Goal: Task Accomplishment & Management: Complete application form

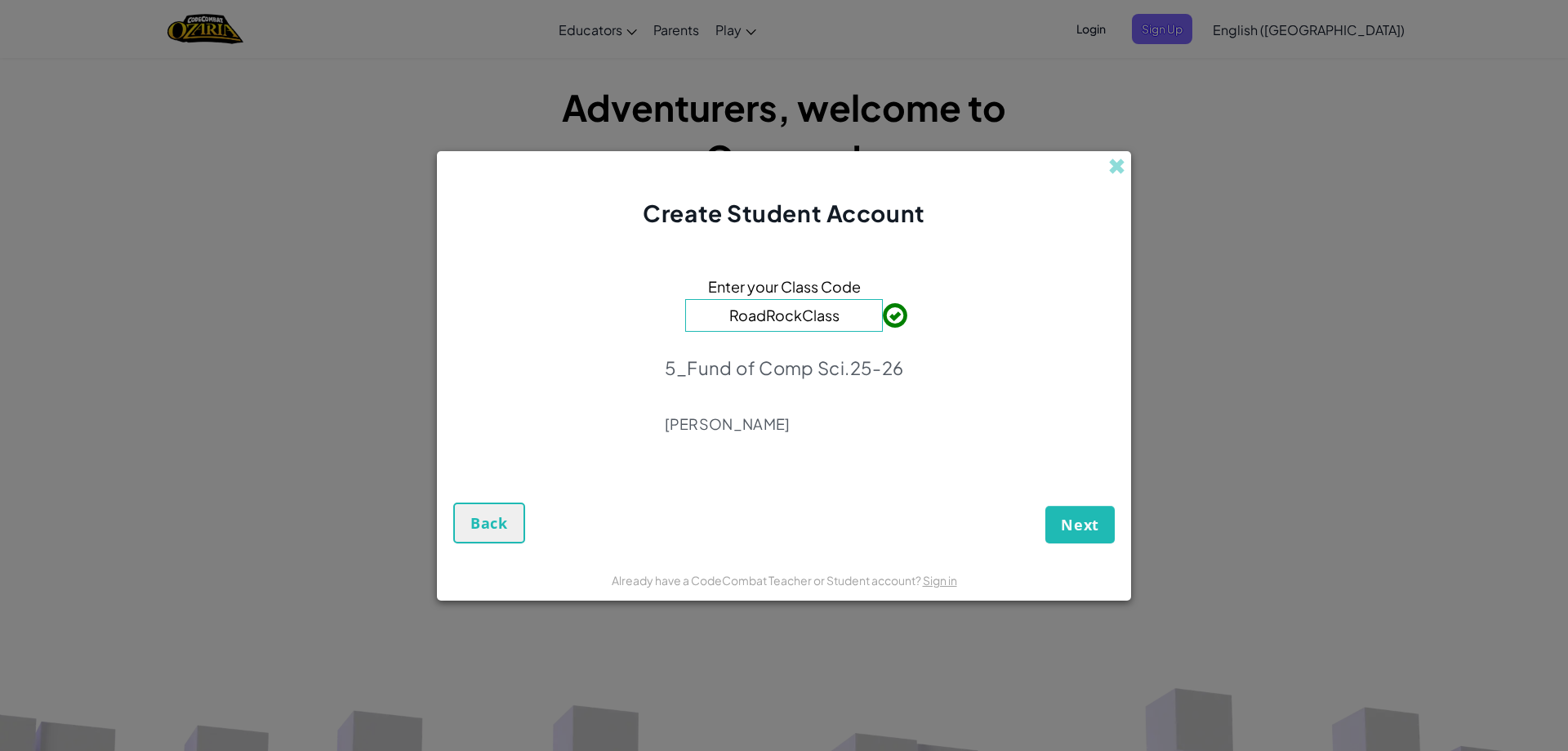
click at [1089, 500] on div "Next Back" at bounding box center [783, 508] width 661 height 70
click at [1095, 532] on span "Next" at bounding box center [1079, 524] width 39 height 20
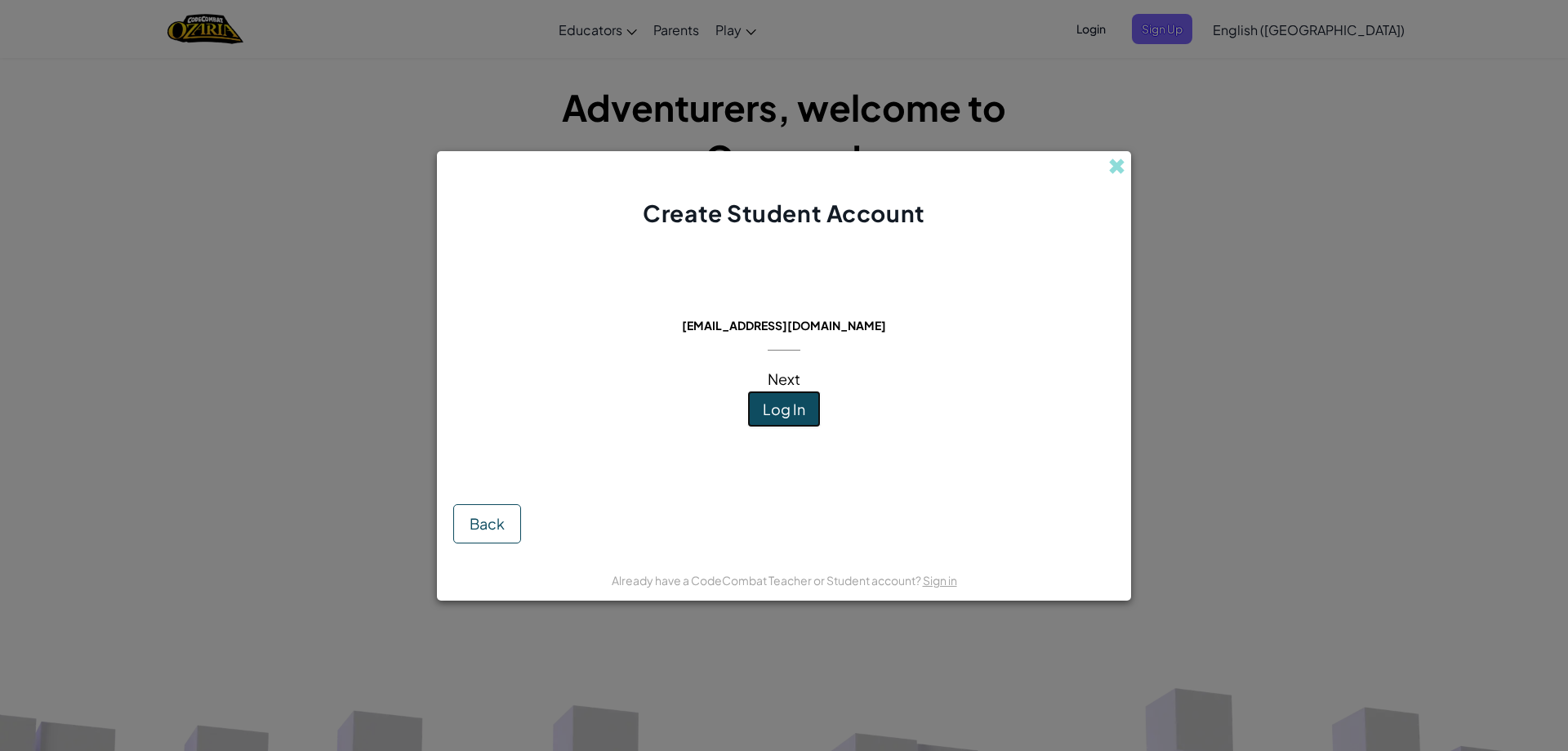
click at [768, 412] on span "Log In" at bounding box center [783, 409] width 42 height 19
